Goal: Use online tool/utility: Use online tool/utility

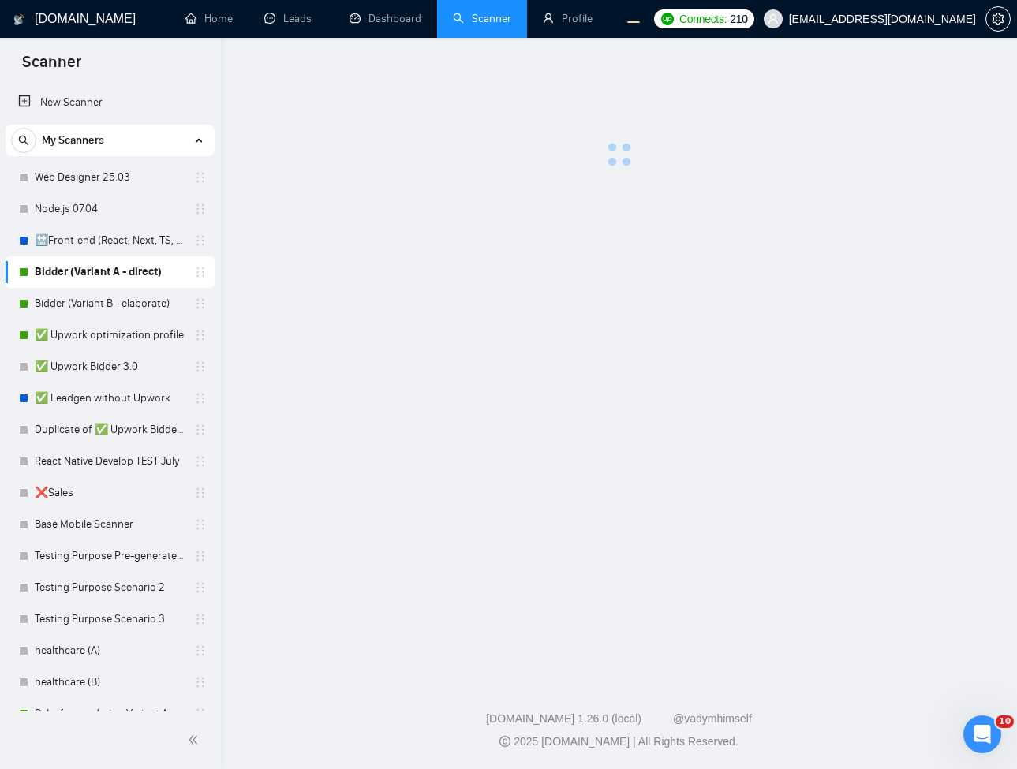
click at [386, 419] on main at bounding box center [618, 355] width 745 height 584
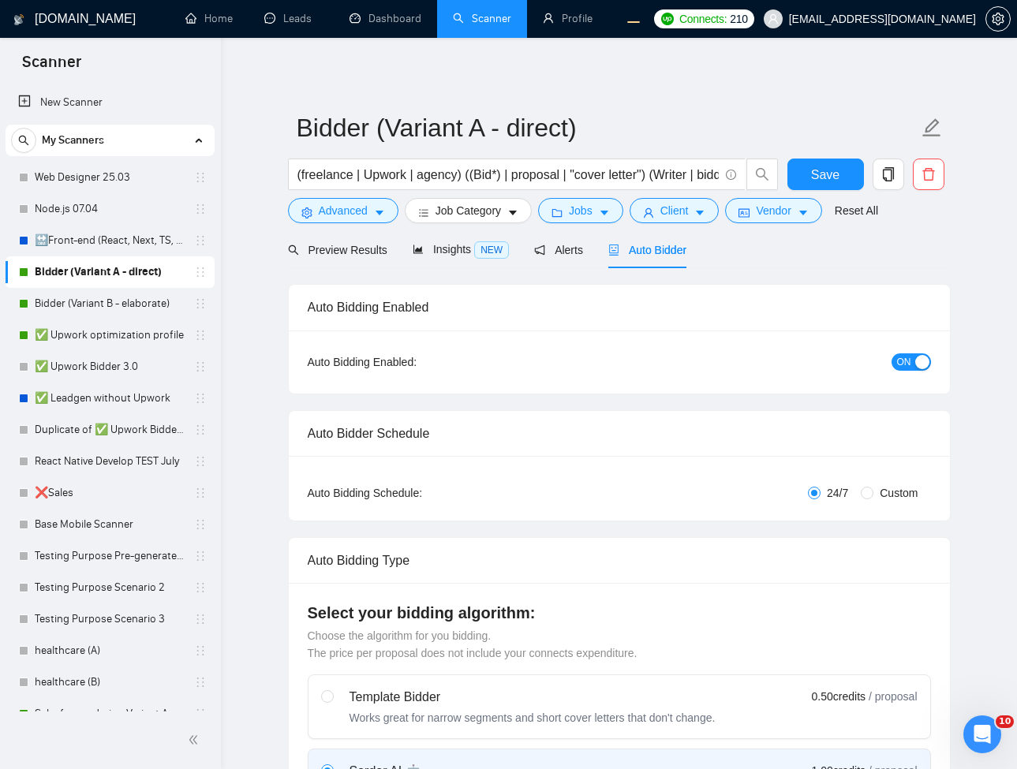
click at [665, 248] on span "Auto Bidder" at bounding box center [647, 250] width 78 height 13
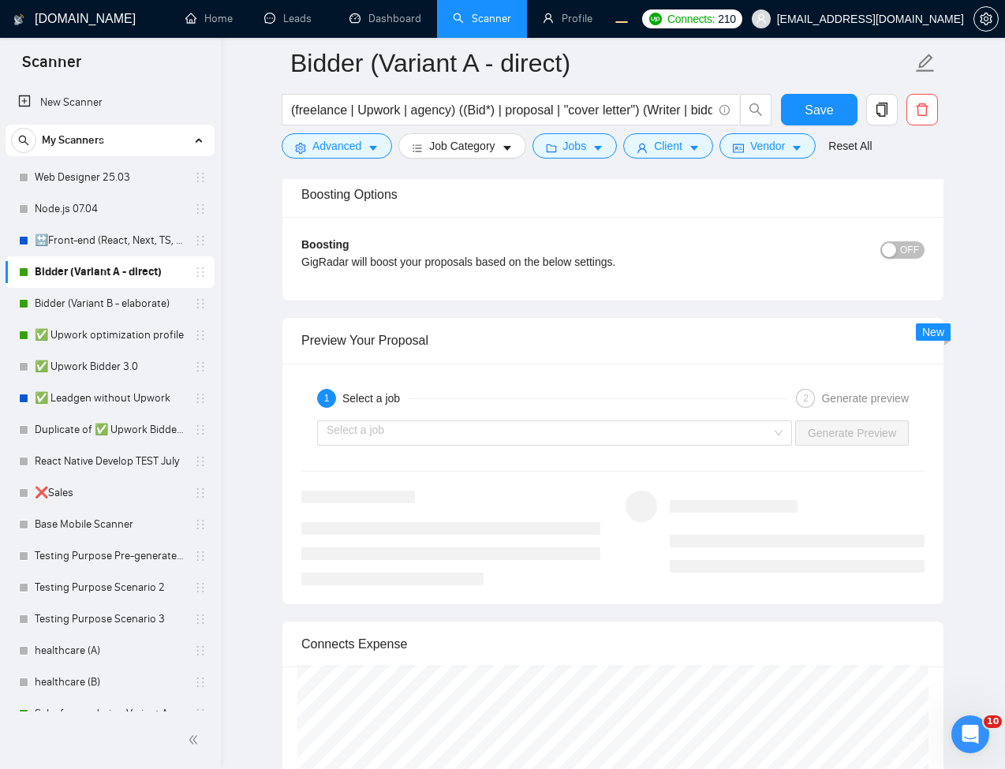
scroll to position [3028, 0]
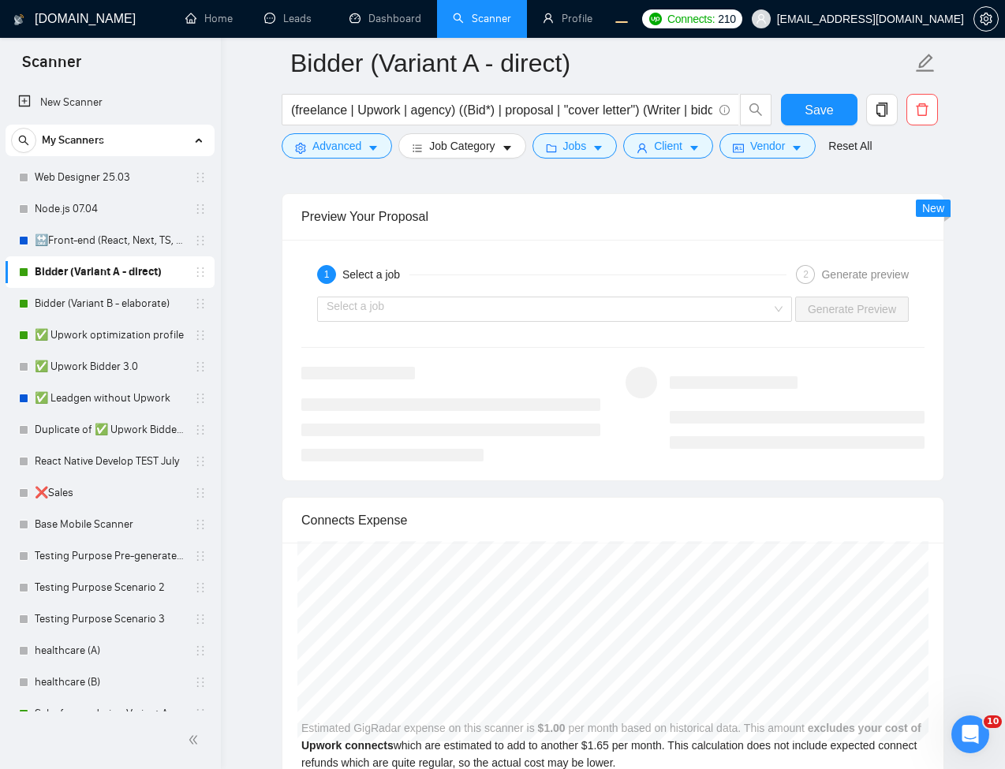
click at [747, 339] on div "1 Select a job 2 Generate preview Select a job Generate Preview" at bounding box center [612, 360] width 661 height 241
click at [761, 304] on input "search" at bounding box center [549, 309] width 445 height 24
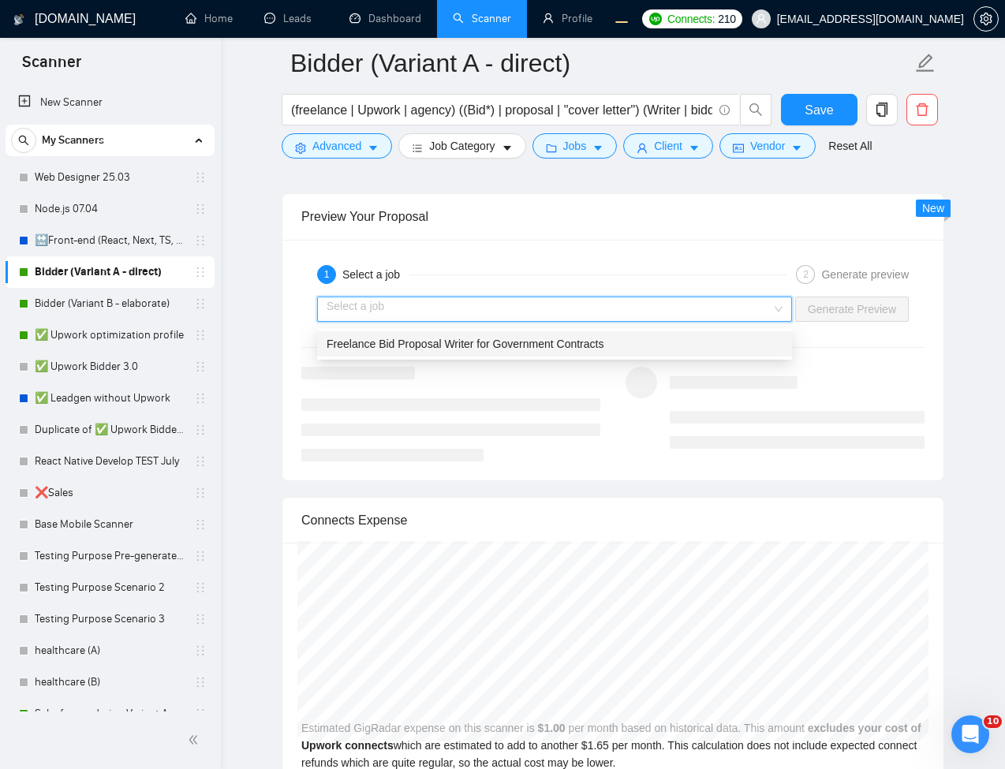
click at [509, 343] on span "Freelance Bid Proposal Writer for Government Contracts" at bounding box center [465, 344] width 277 height 13
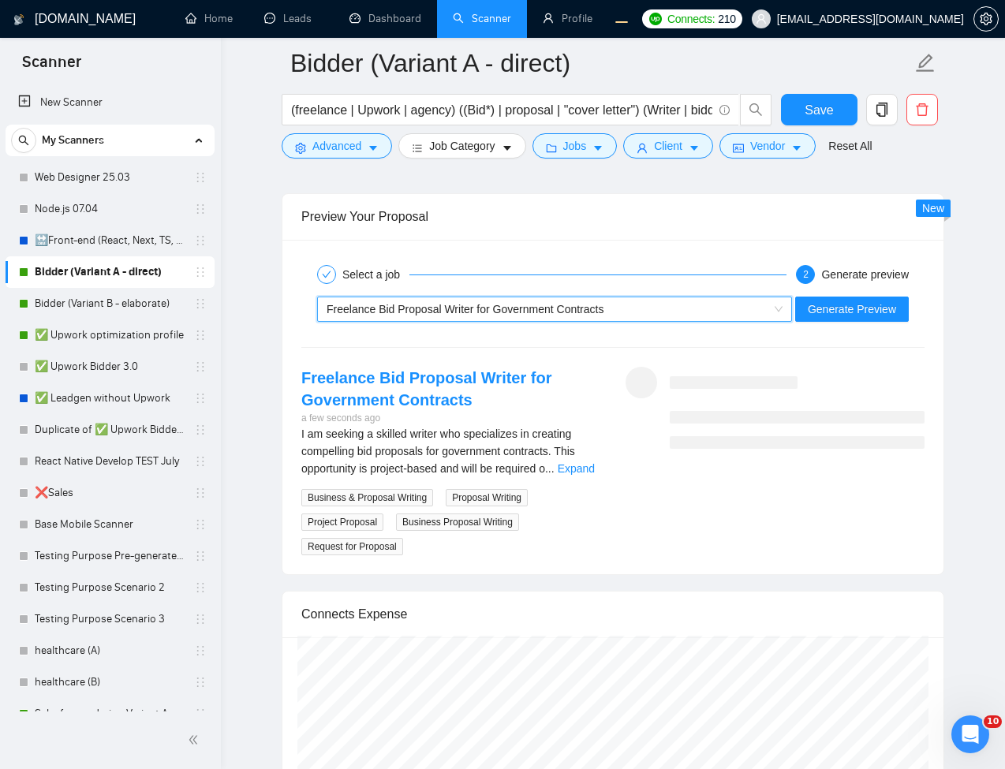
click at [700, 251] on div "Select a job 2 Generate preview ~021872379931647288909 Freelance Bid Proposal W…" at bounding box center [612, 407] width 661 height 335
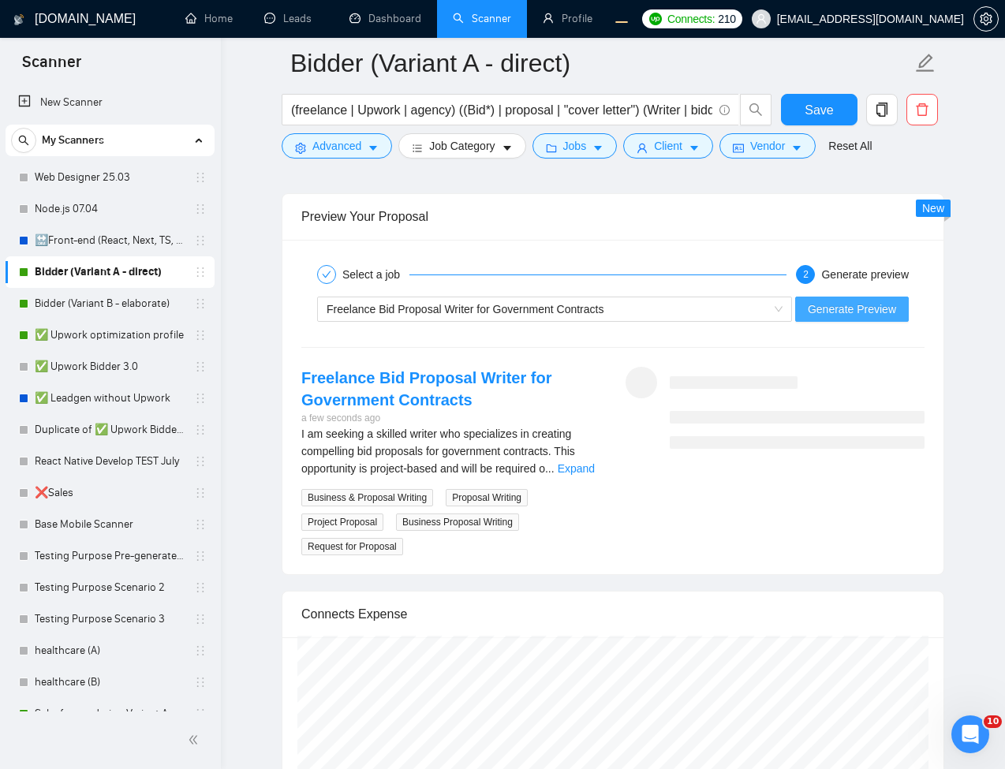
click at [837, 318] on span "Generate Preview" at bounding box center [852, 308] width 88 height 17
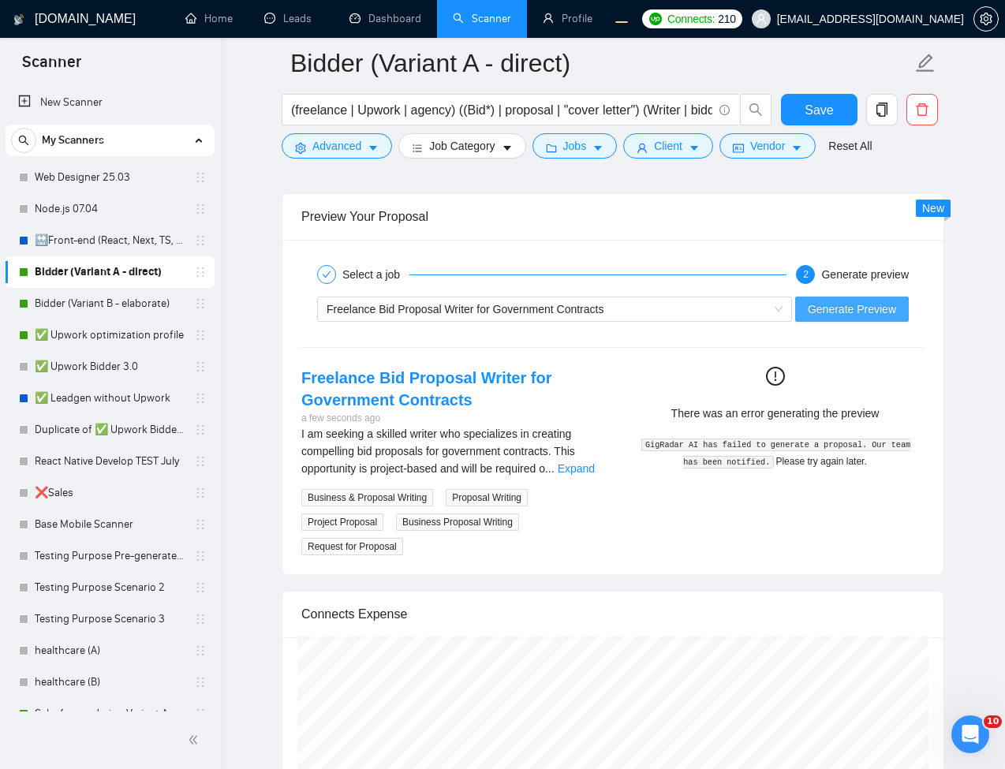
click at [795, 297] on button "Generate Preview" at bounding box center [852, 309] width 114 height 25
click at [842, 307] on span "Generate Preview" at bounding box center [852, 308] width 88 height 17
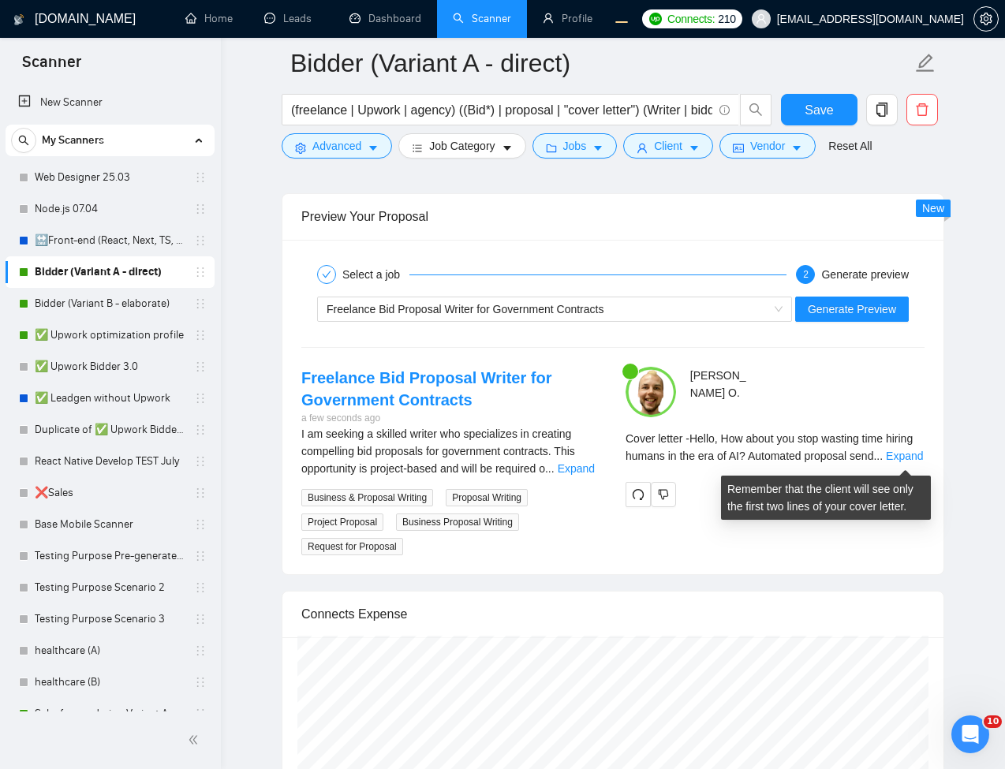
click at [759, 462] on span "Cover letter - Hello, How about you stop wasting time hiring humans in the era …" at bounding box center [768, 447] width 287 height 30
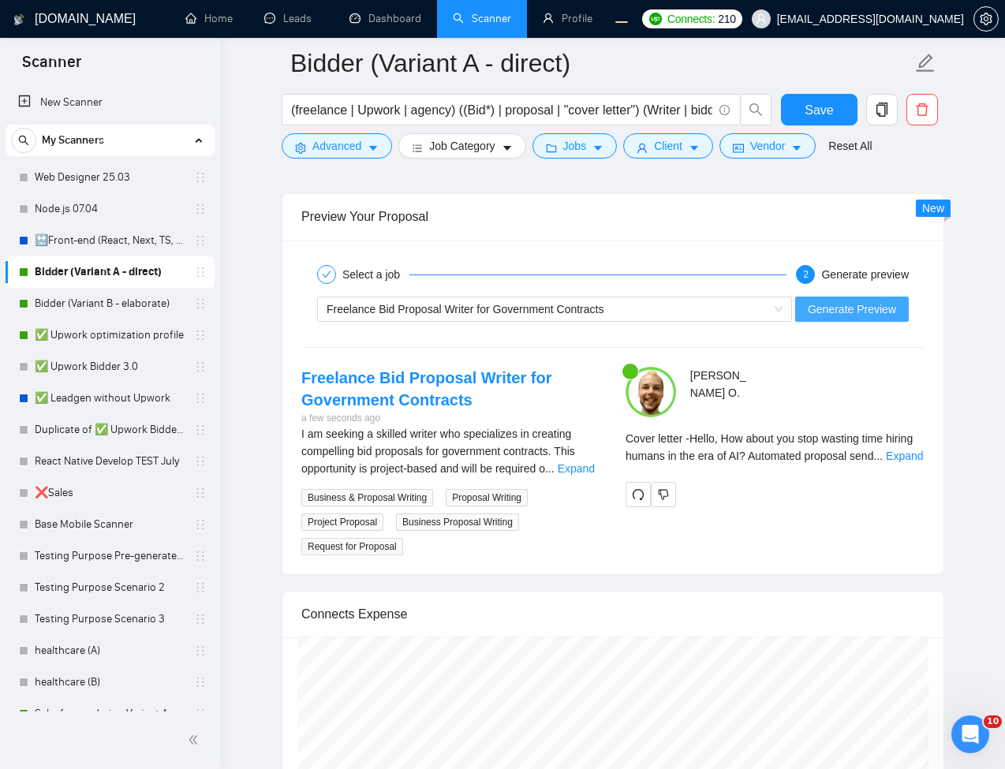
click at [853, 303] on button "Generate Preview" at bounding box center [852, 309] width 114 height 25
click at [862, 307] on span "Generate Preview" at bounding box center [852, 308] width 88 height 17
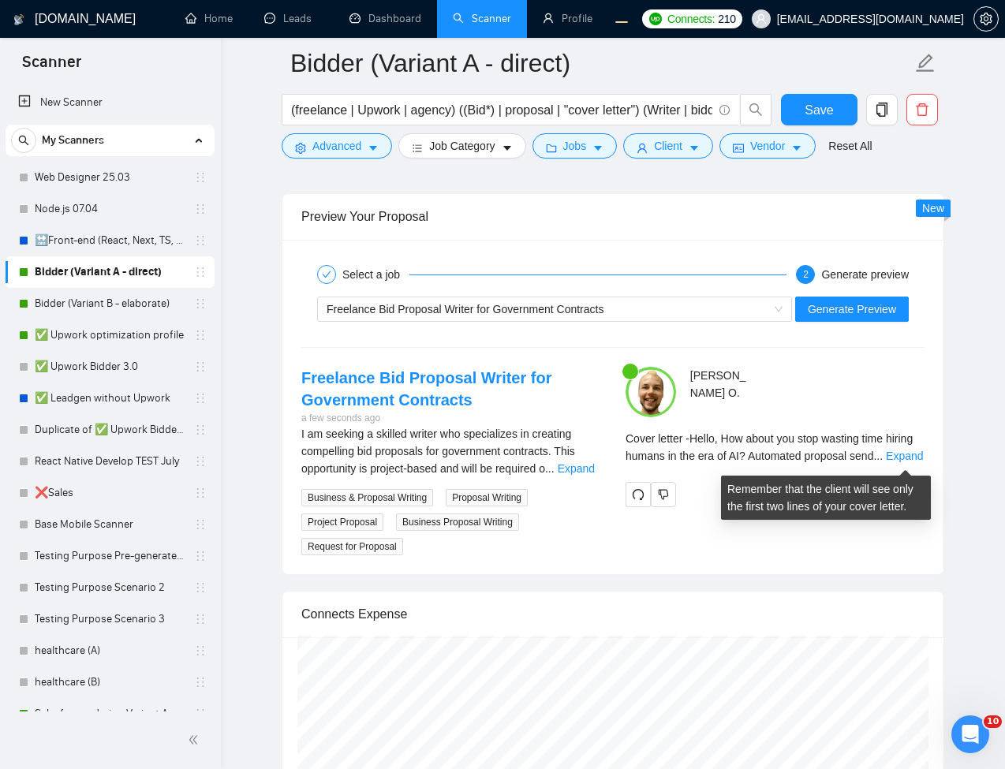
click at [706, 450] on div "Cover letter - Hello, How about you stop wasting time hiring humans in the era …" at bounding box center [774, 447] width 299 height 35
